Goal: Contribute content

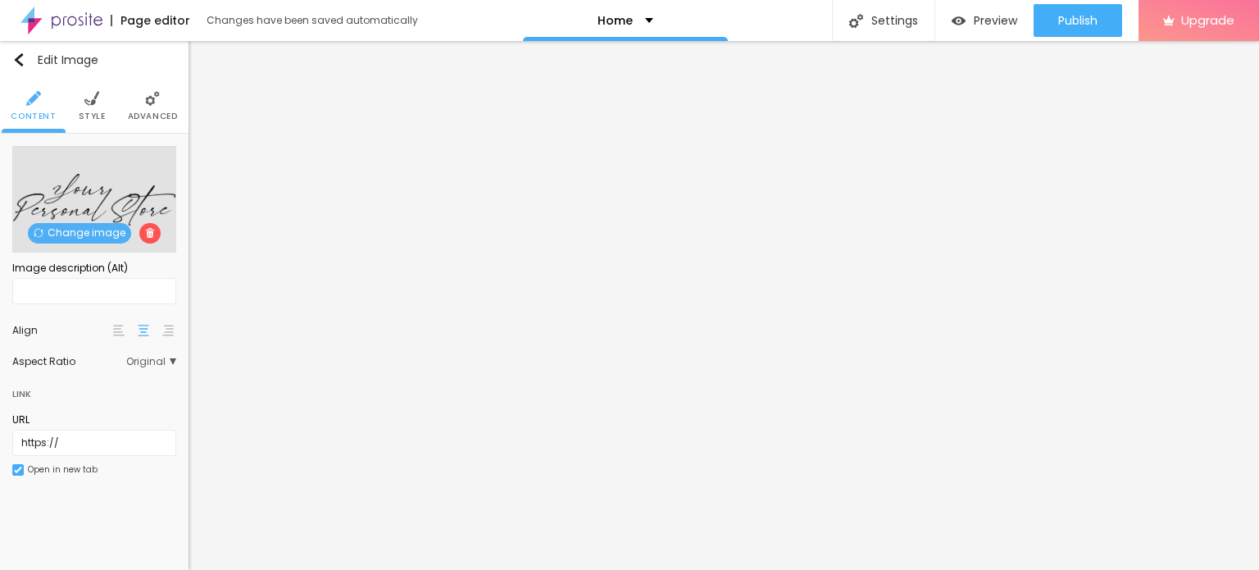
click at [98, 222] on div "Change image" at bounding box center [94, 199] width 164 height 107
click at [85, 228] on span "Change image" at bounding box center [79, 233] width 103 height 20
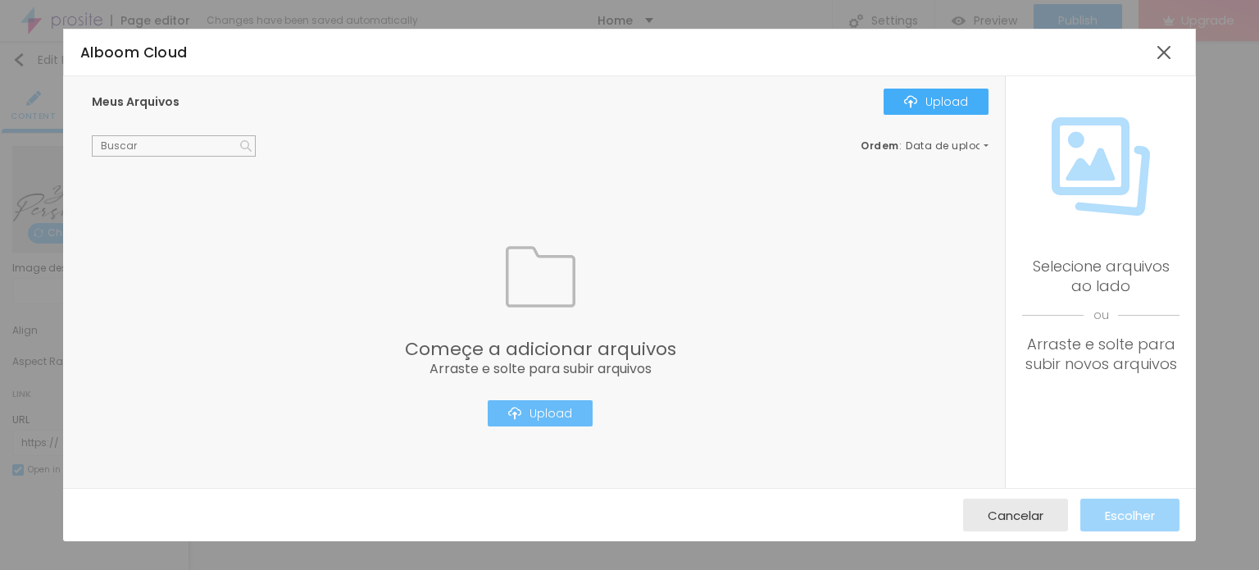
click at [552, 419] on div "Upload" at bounding box center [540, 413] width 64 height 13
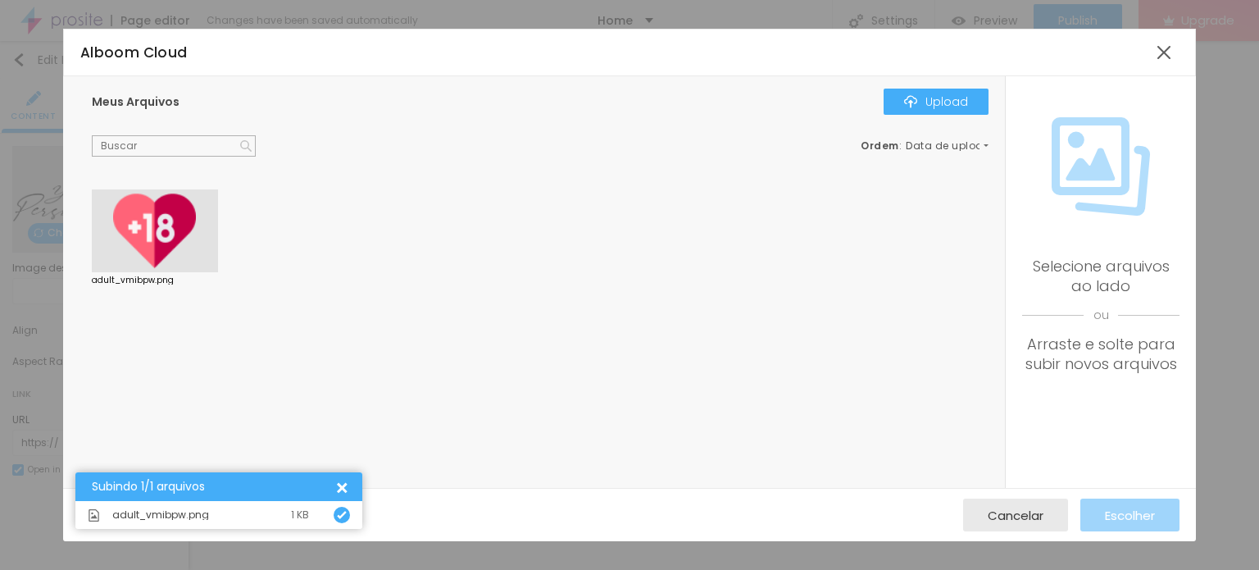
click at [171, 225] on div at bounding box center [155, 231] width 126 height 84
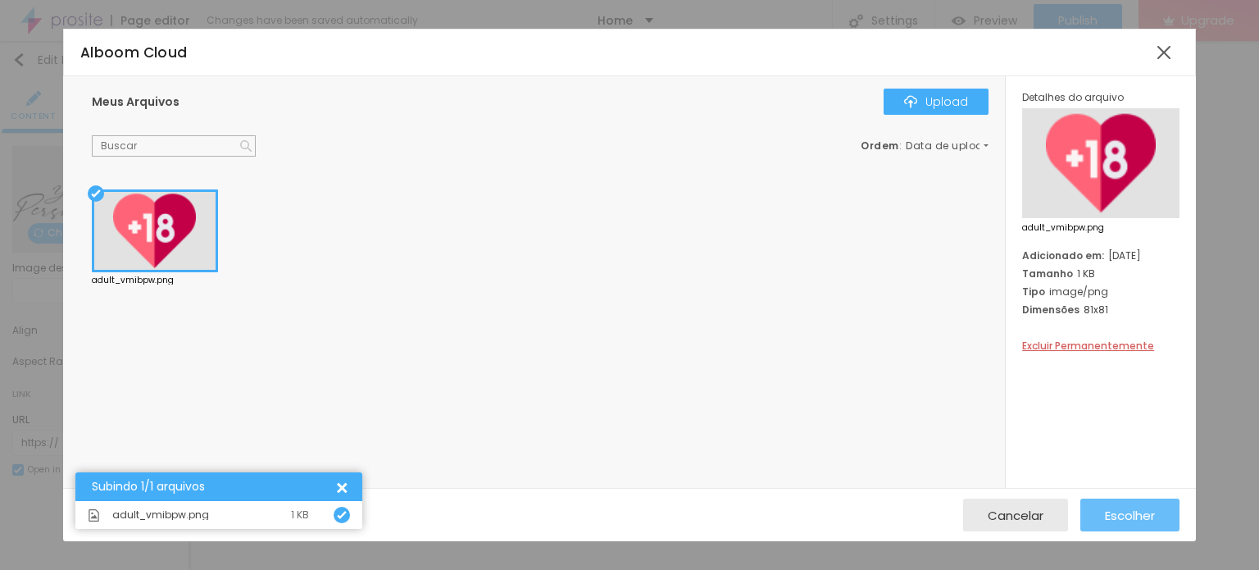
click at [1130, 516] on span "Escolher" at bounding box center [1130, 515] width 50 height 14
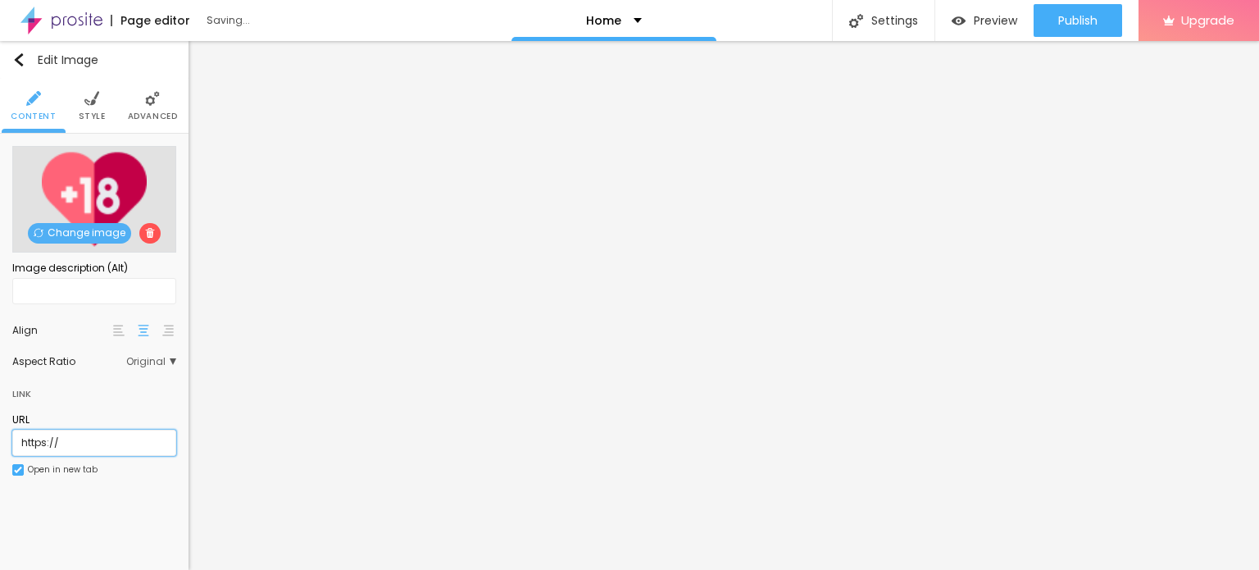
click at [98, 439] on input "https://" at bounding box center [94, 443] width 164 height 26
paste input "[DOMAIN_NAME][URL]"
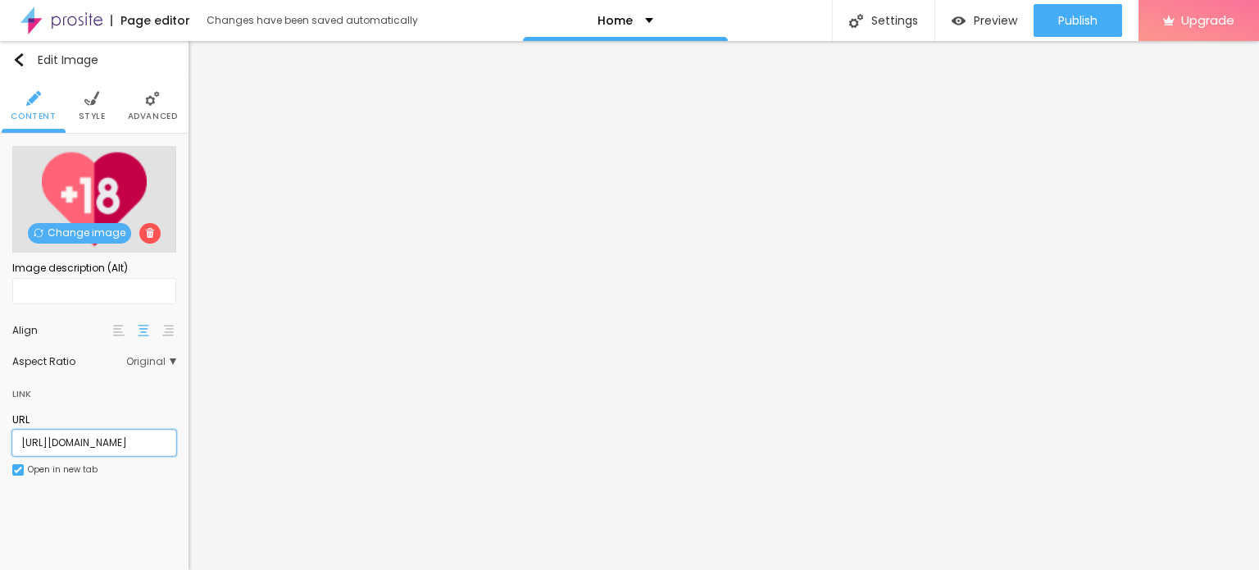
type input "[URL][DOMAIN_NAME]"
click at [121, 496] on div "Change image Image description (Alt) Align Aspect Ratio Original Cinema 16:9 De…" at bounding box center [94, 321] width 189 height 374
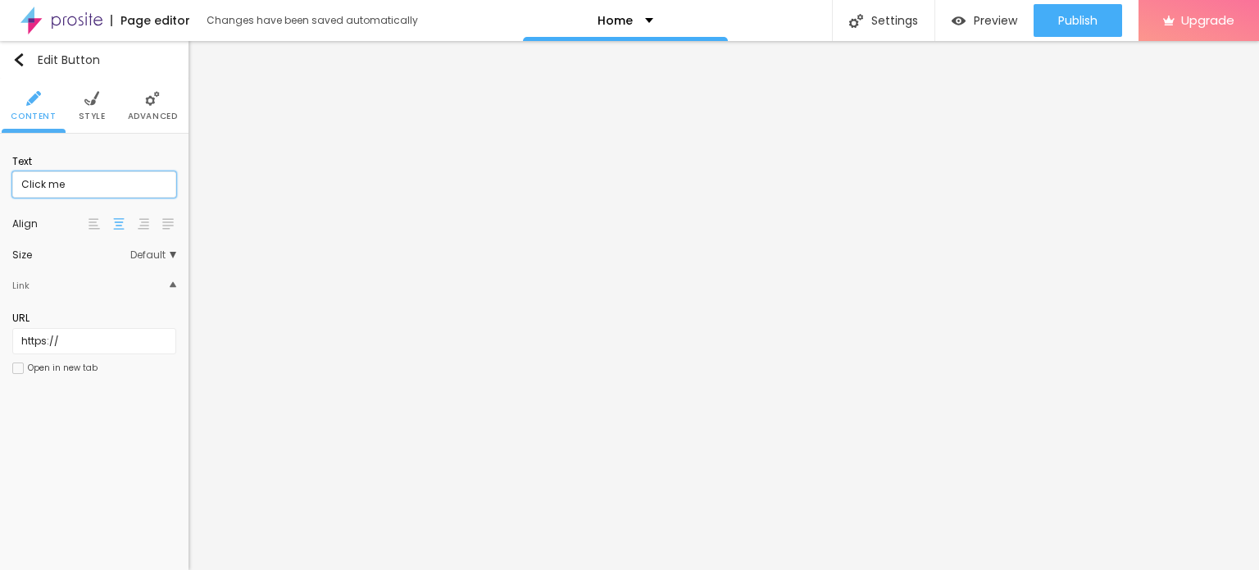
click at [94, 184] on input "Click me" at bounding box center [94, 184] width 164 height 26
paste input "WhatsApp: ✆ [PHONE_NUMBER]"
type input "WhatsApp: ✆ [PHONE_NUMBER]"
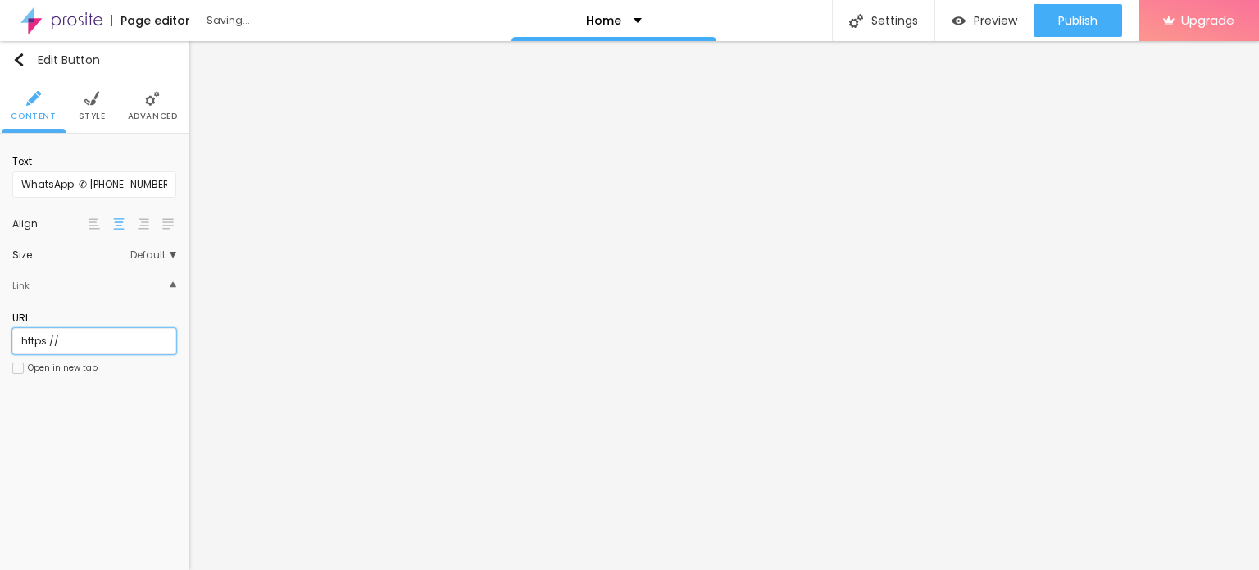
click at [78, 344] on input "https://" at bounding box center [94, 341] width 164 height 26
paste input "[DOMAIN_NAME][URL]"
type input "[URL][DOMAIN_NAME]"
click at [56, 371] on div "Open in new tab" at bounding box center [63, 368] width 70 height 8
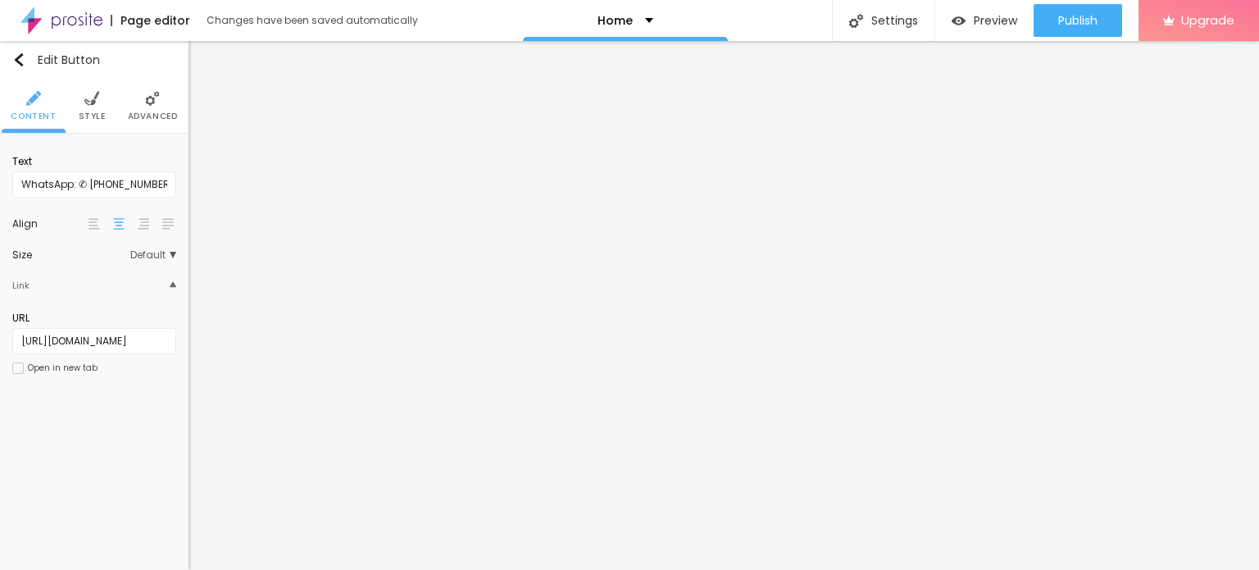
scroll to position [0, 0]
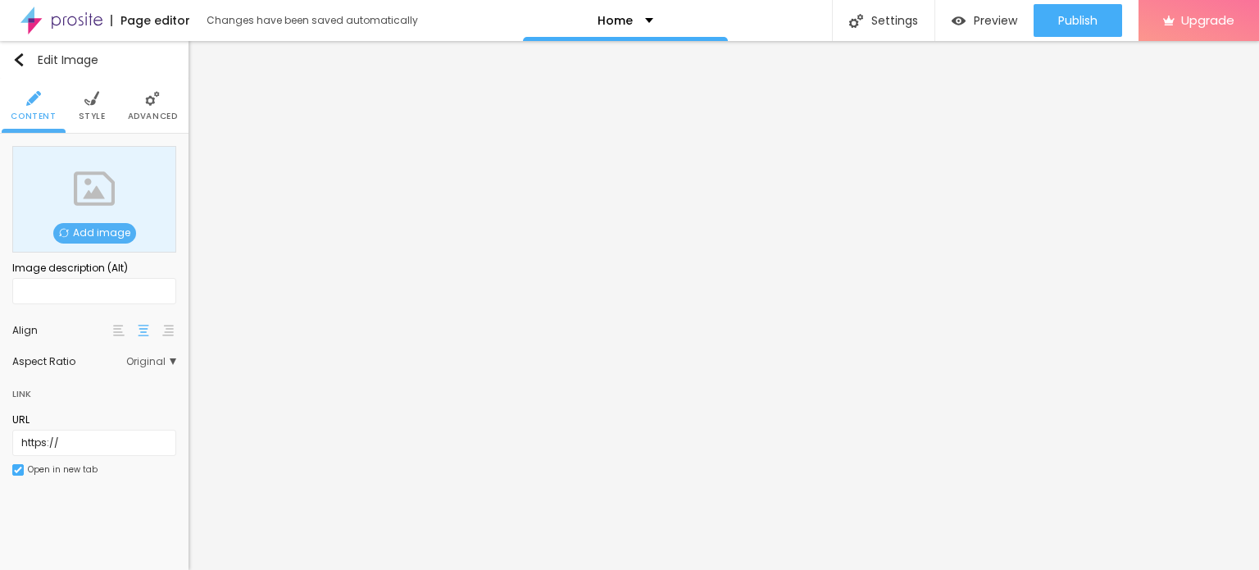
click at [105, 234] on span "Add image" at bounding box center [94, 233] width 83 height 20
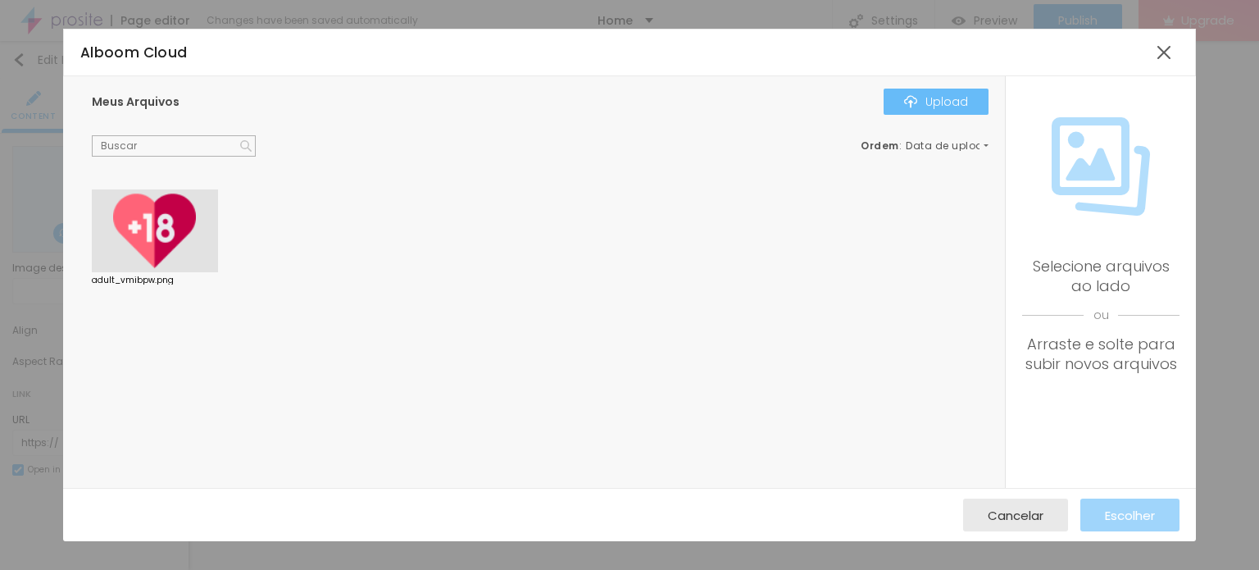
click at [919, 101] on div "Upload" at bounding box center [936, 101] width 64 height 13
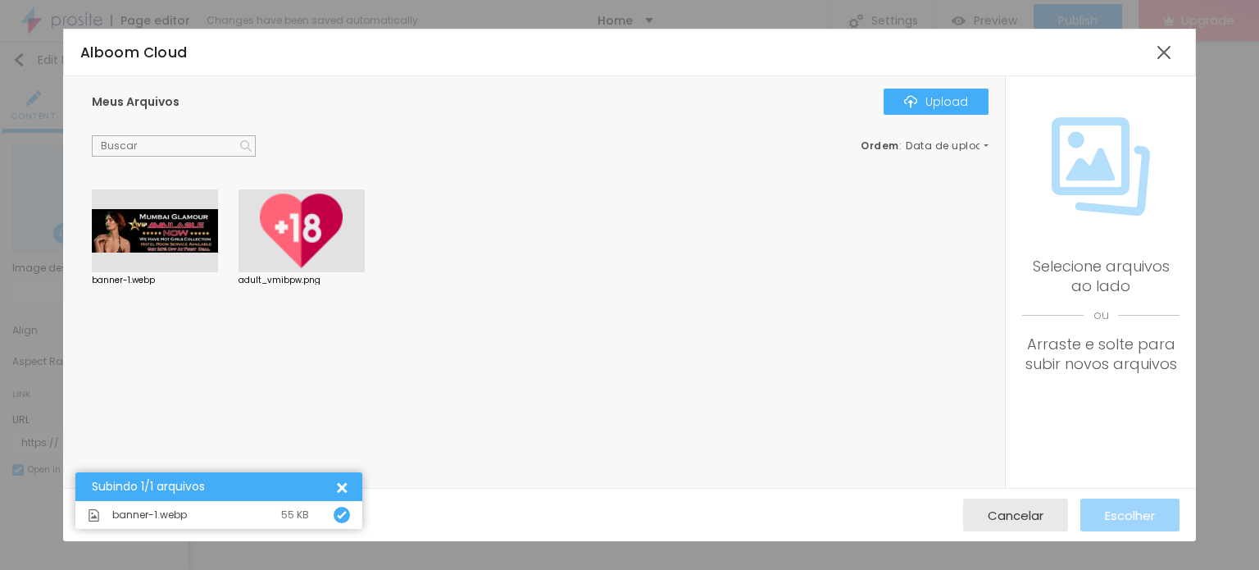
click at [175, 221] on div at bounding box center [155, 231] width 126 height 84
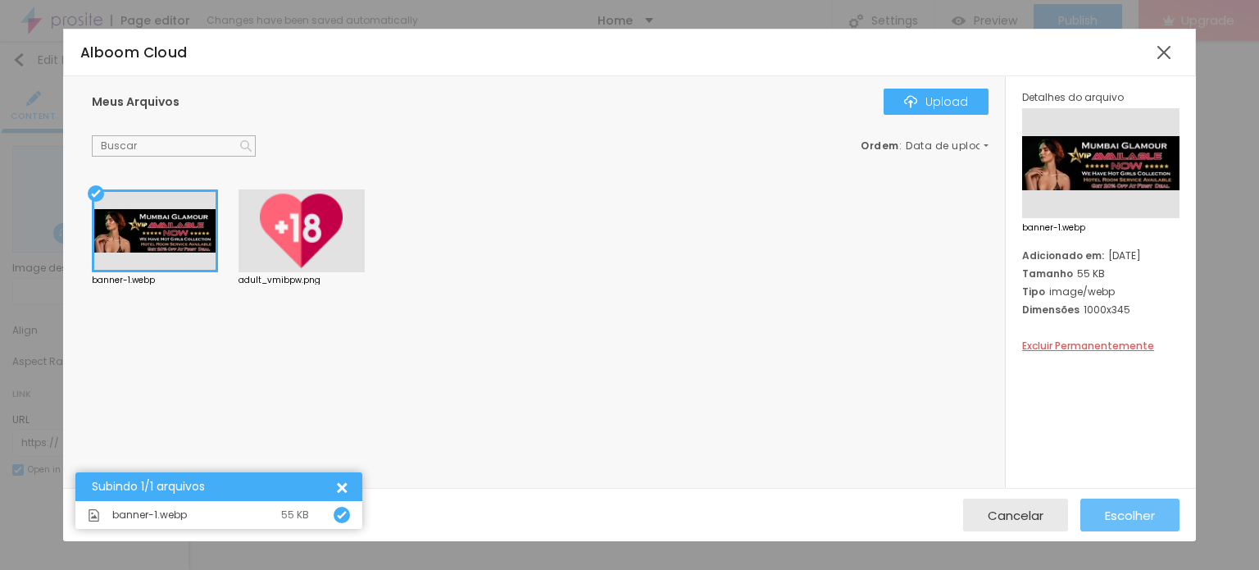
click at [1129, 512] on span "Escolher" at bounding box center [1130, 515] width 50 height 14
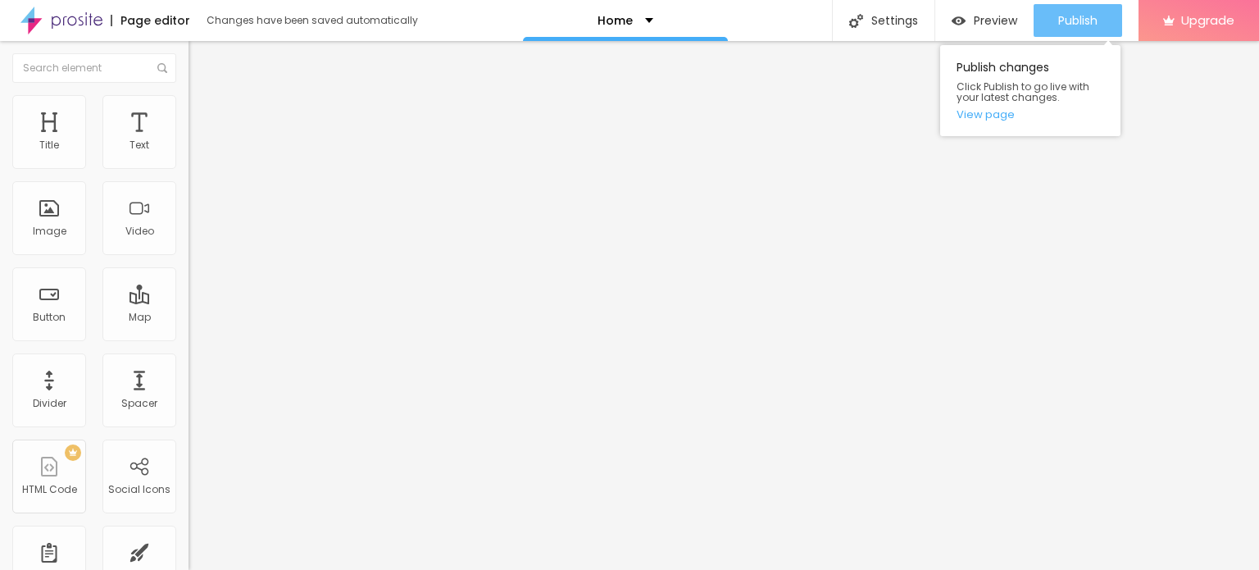
click at [1095, 14] on span "Publish" at bounding box center [1077, 20] width 39 height 13
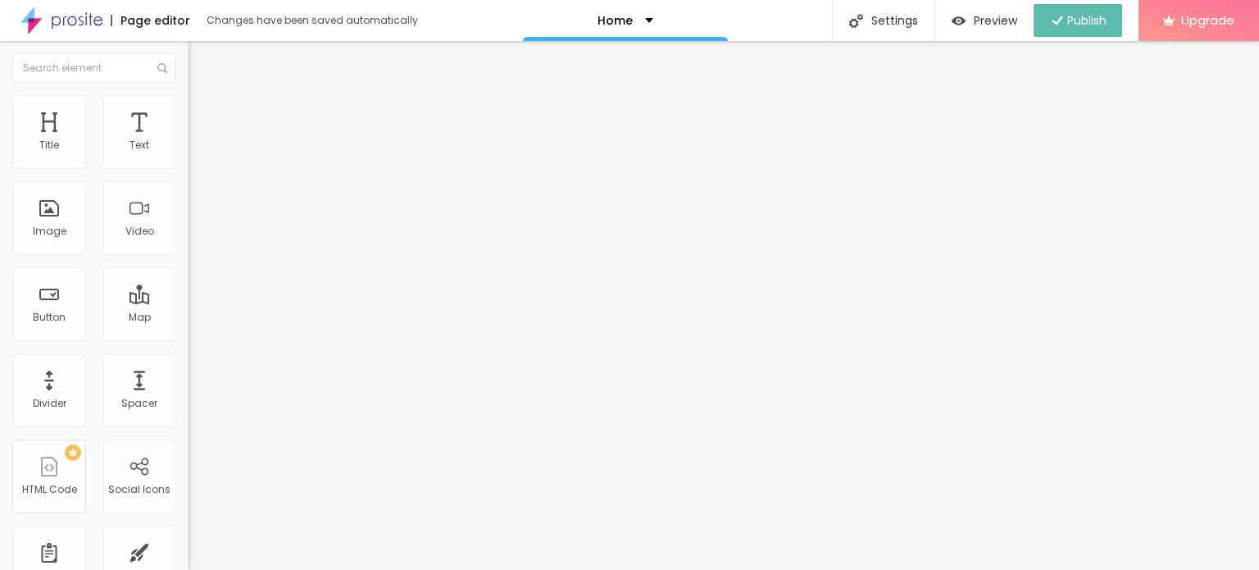
click at [78, 15] on img at bounding box center [61, 20] width 82 height 41
